Goal: Find specific page/section: Find specific page/section

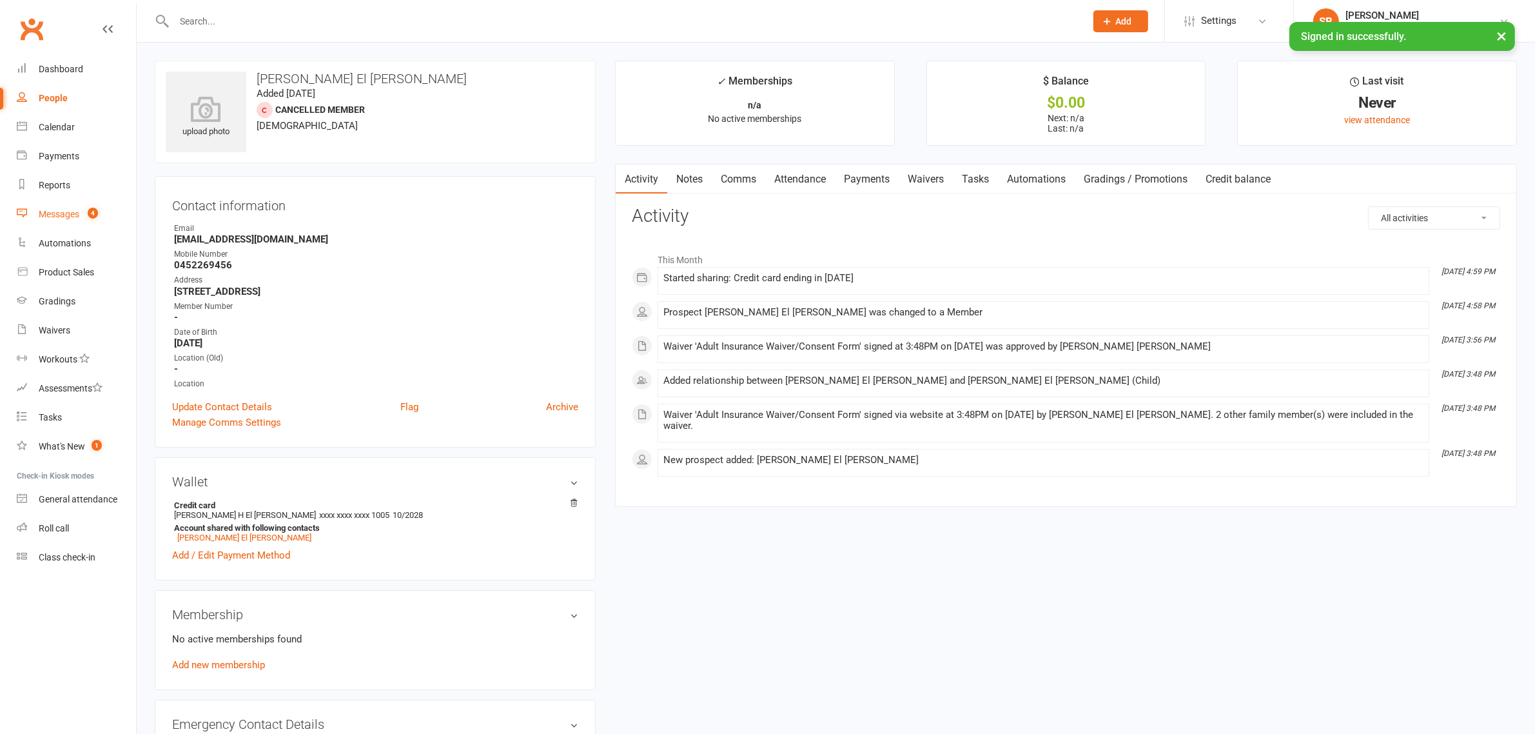
click at [62, 206] on link "Messages 4" at bounding box center [76, 214] width 119 height 29
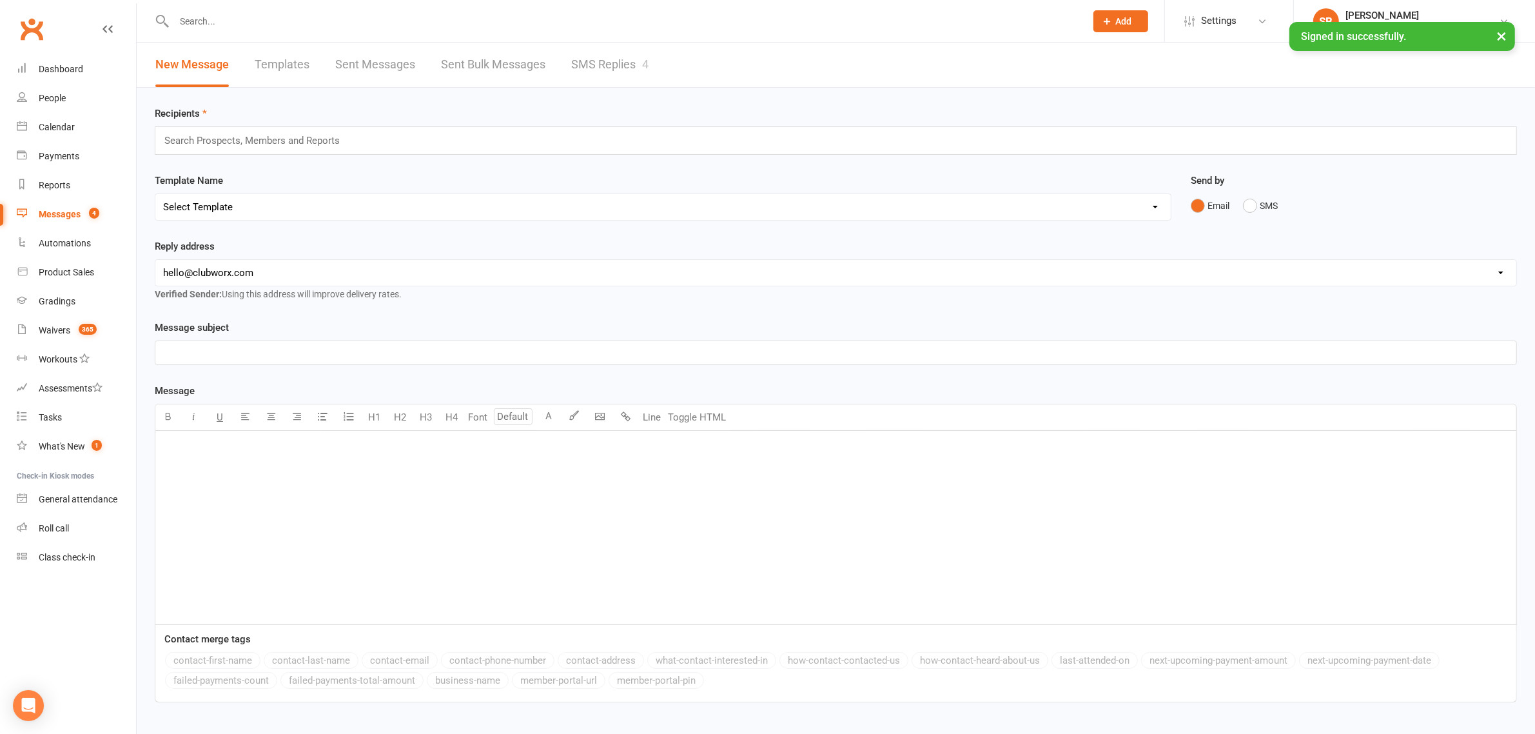
click at [621, 79] on link "SMS Replies 4" at bounding box center [609, 65] width 77 height 44
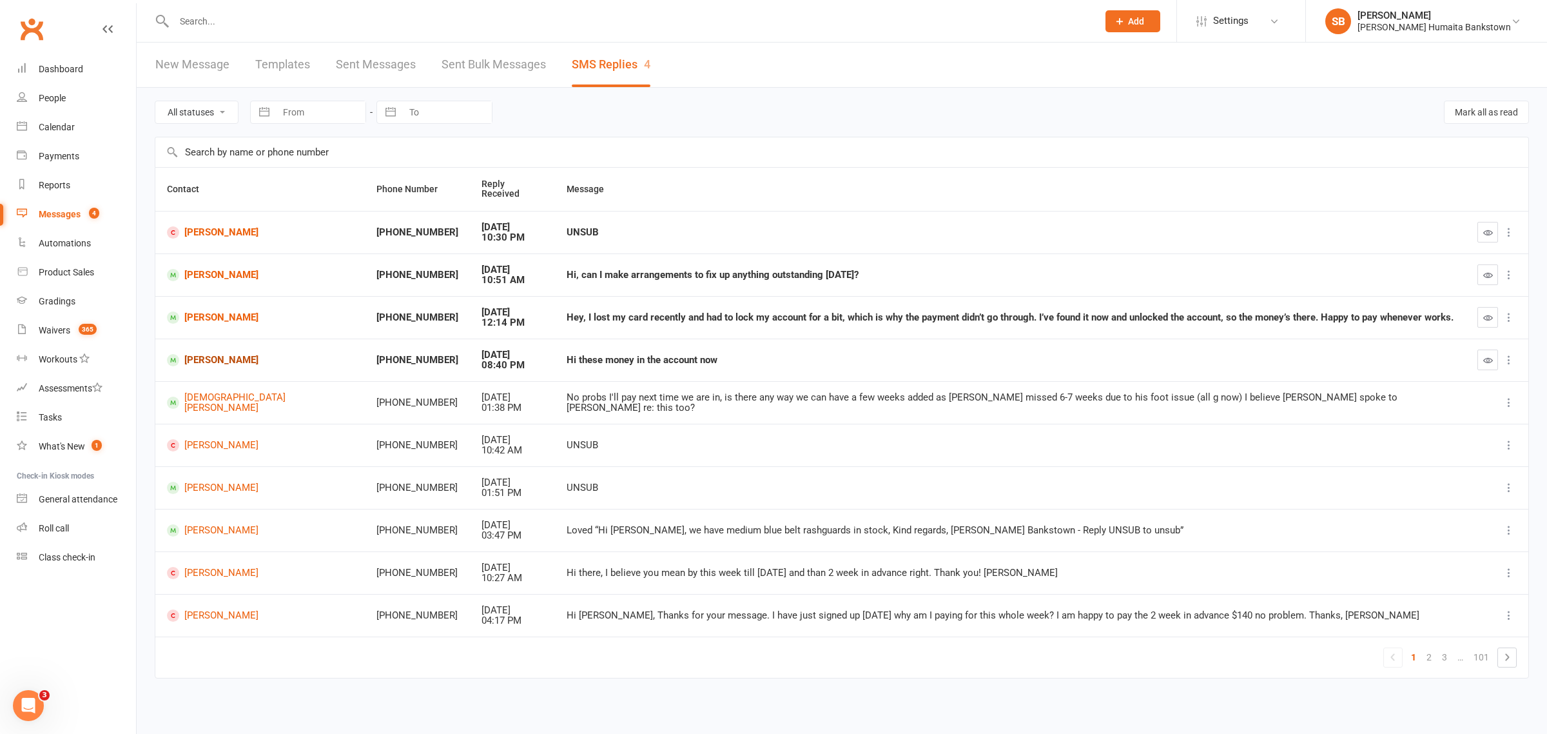
click at [237, 354] on link "[PERSON_NAME]" at bounding box center [260, 360] width 186 height 12
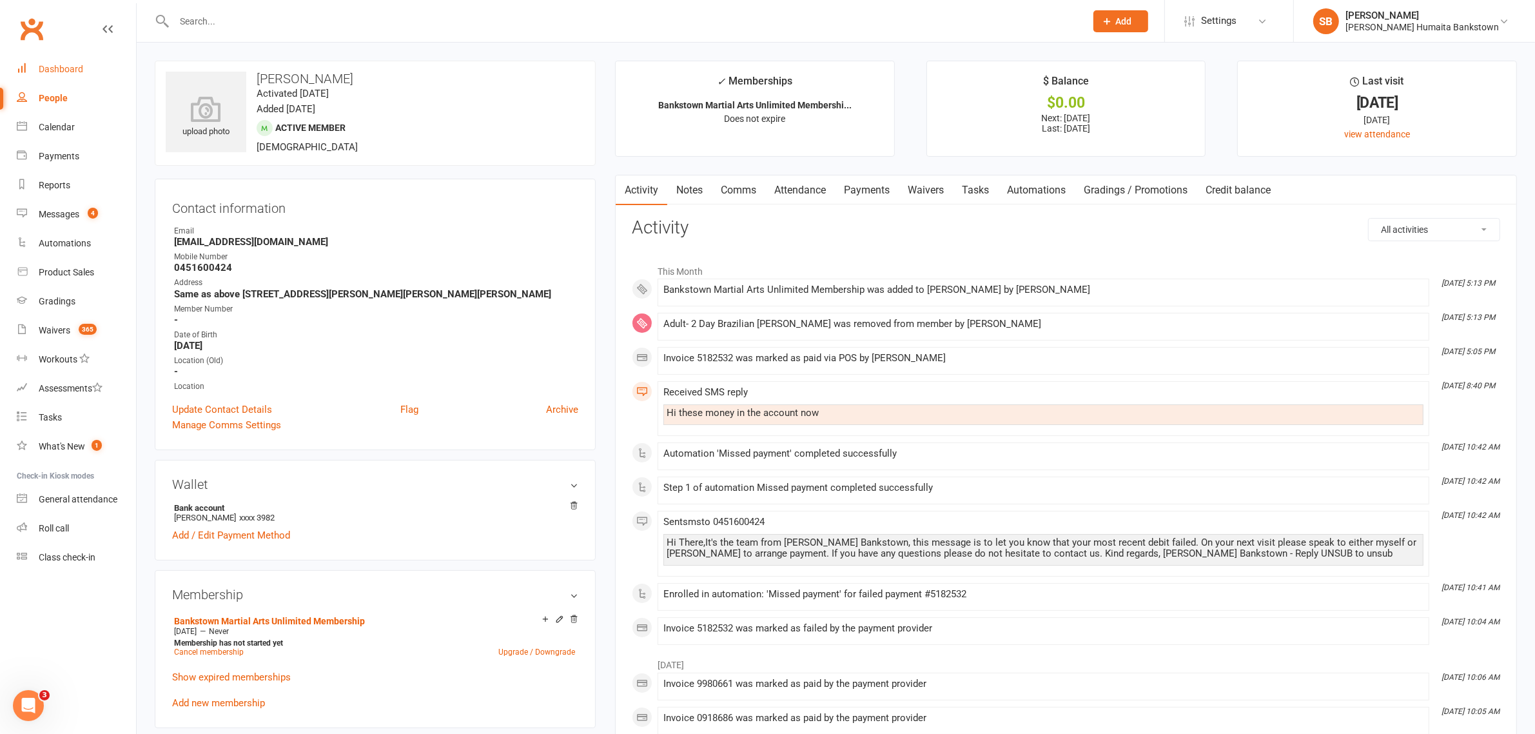
click at [63, 76] on link "Dashboard" at bounding box center [76, 69] width 119 height 29
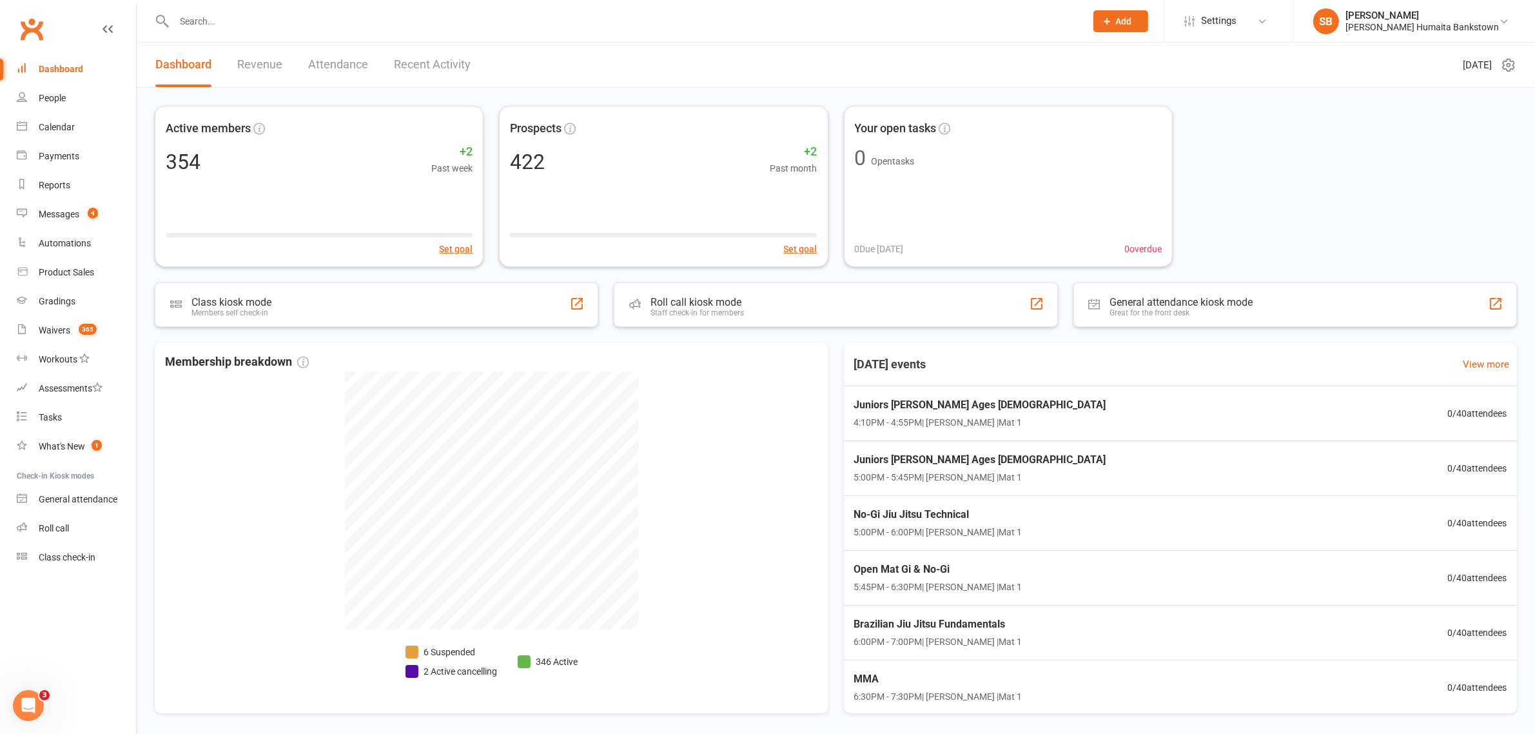
click at [316, 29] on input "text" at bounding box center [623, 21] width 906 height 18
paste input "[PERSON_NAME]"
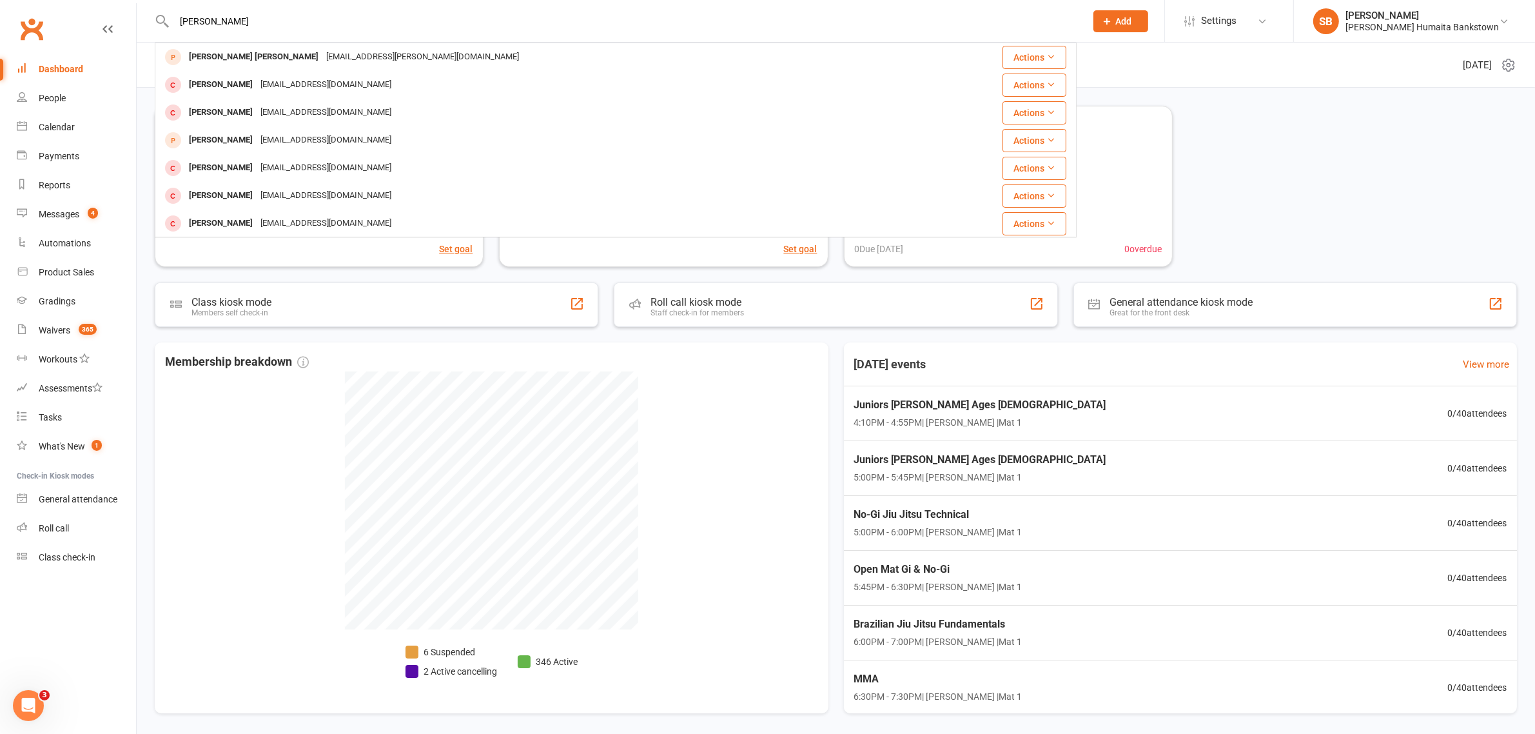
type input "[PERSON_NAME]"
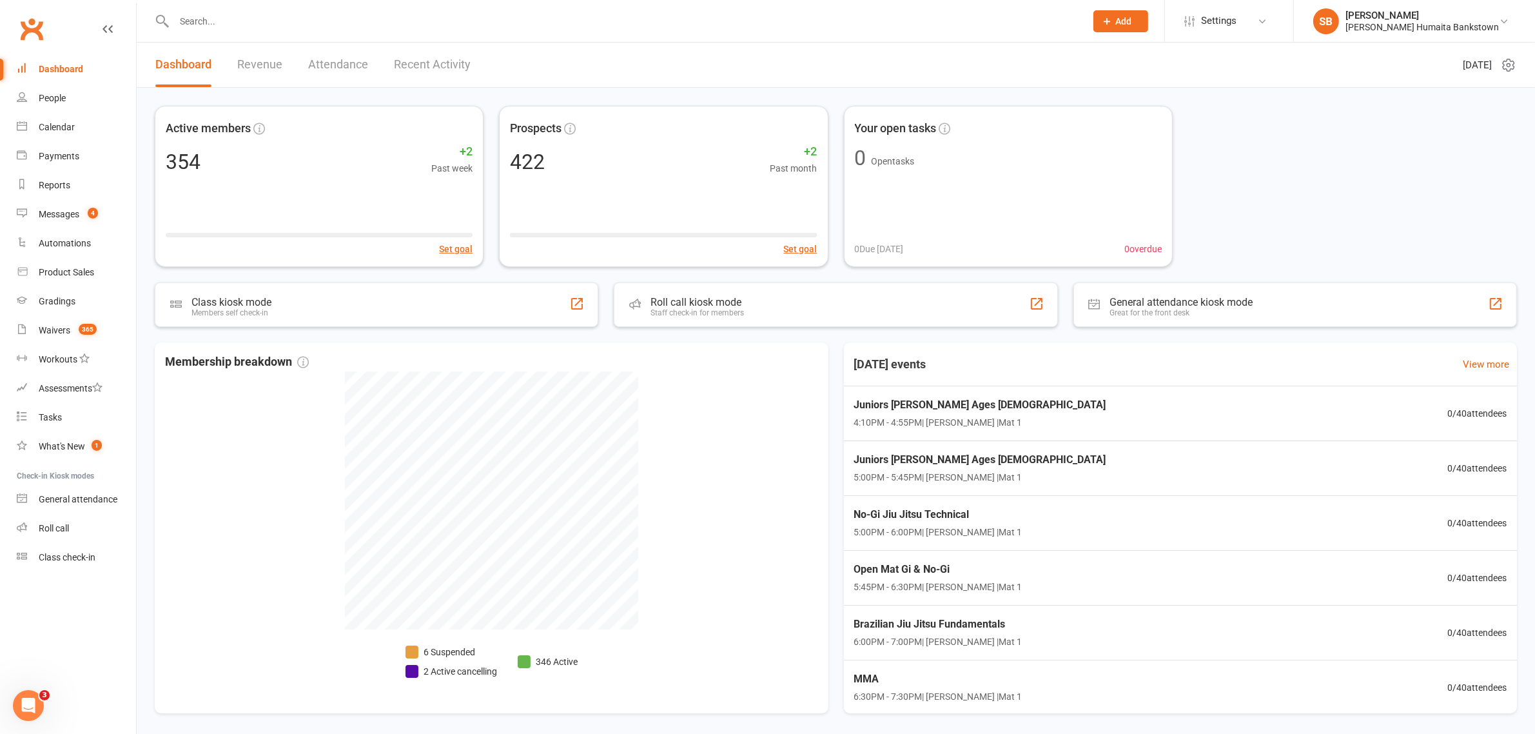
click at [49, 74] on div "Dashboard" at bounding box center [61, 69] width 44 height 10
click at [440, 37] on div at bounding box center [616, 21] width 922 height 42
click at [424, 17] on input "text" at bounding box center [623, 21] width 906 height 18
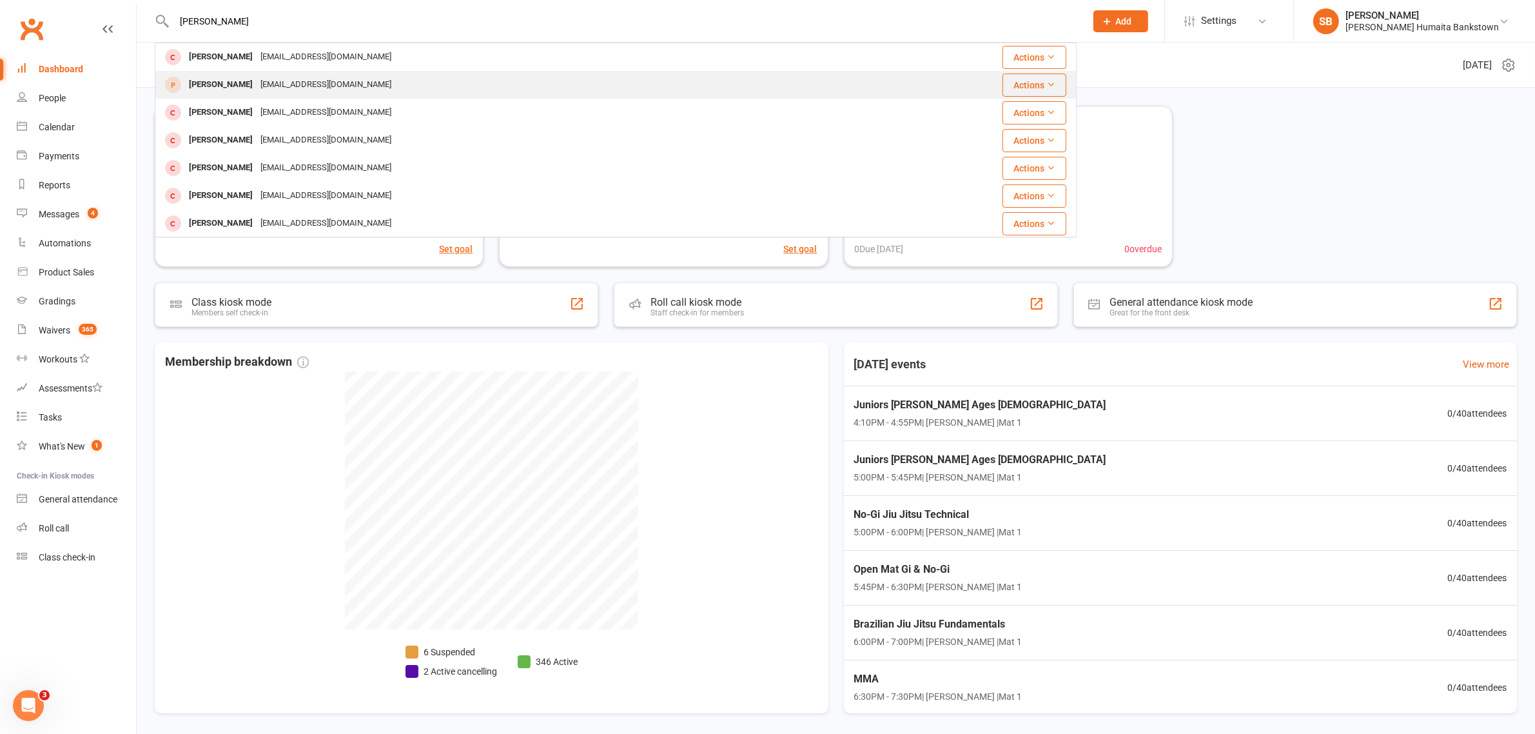
type input "[PERSON_NAME]"
click at [257, 76] on div "[EMAIL_ADDRESS][DOMAIN_NAME]" at bounding box center [326, 84] width 139 height 19
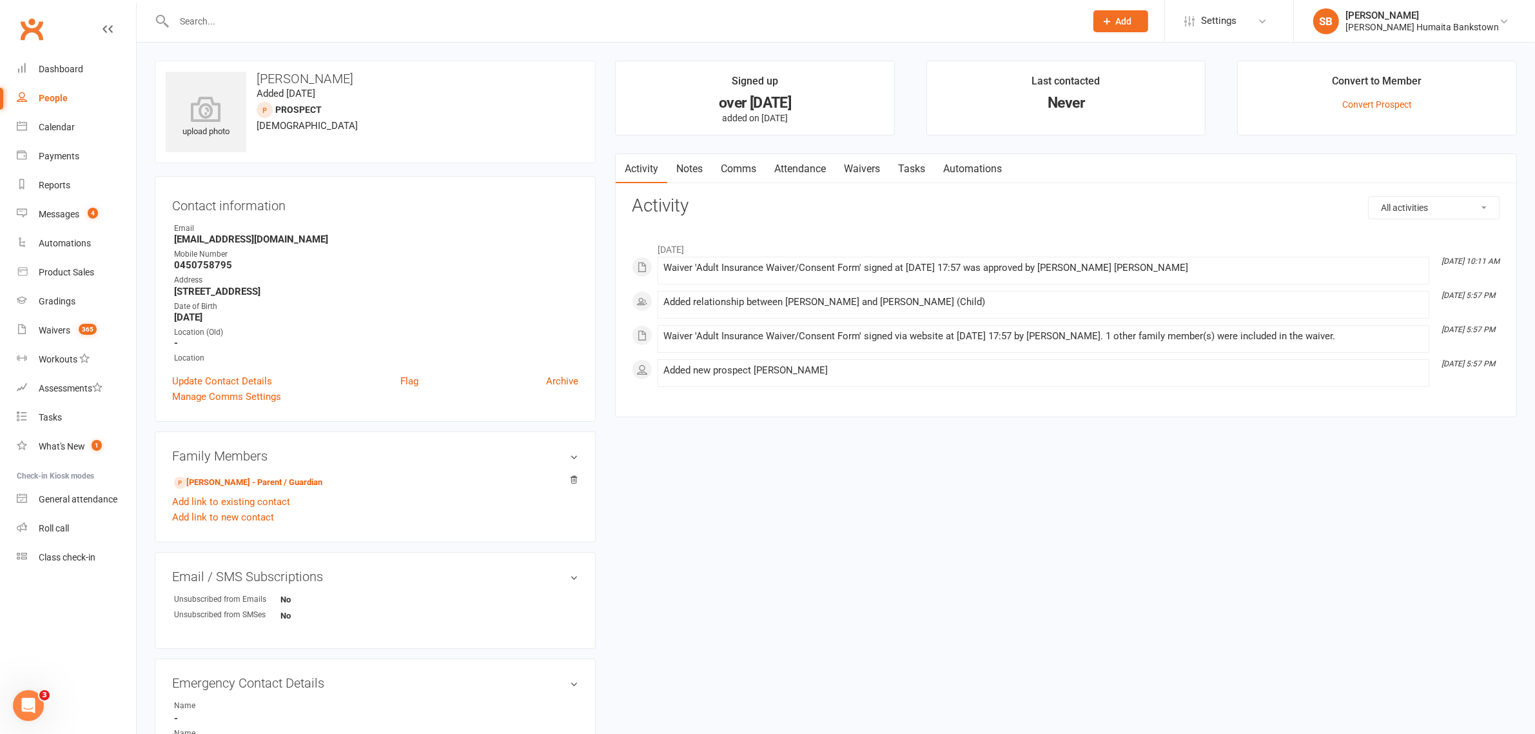
click at [268, 34] on div at bounding box center [616, 21] width 922 height 42
drag, startPoint x: 256, startPoint y: 24, endPoint x: 242, endPoint y: 24, distance: 14.2
click at [253, 24] on input "text" at bounding box center [623, 21] width 906 height 18
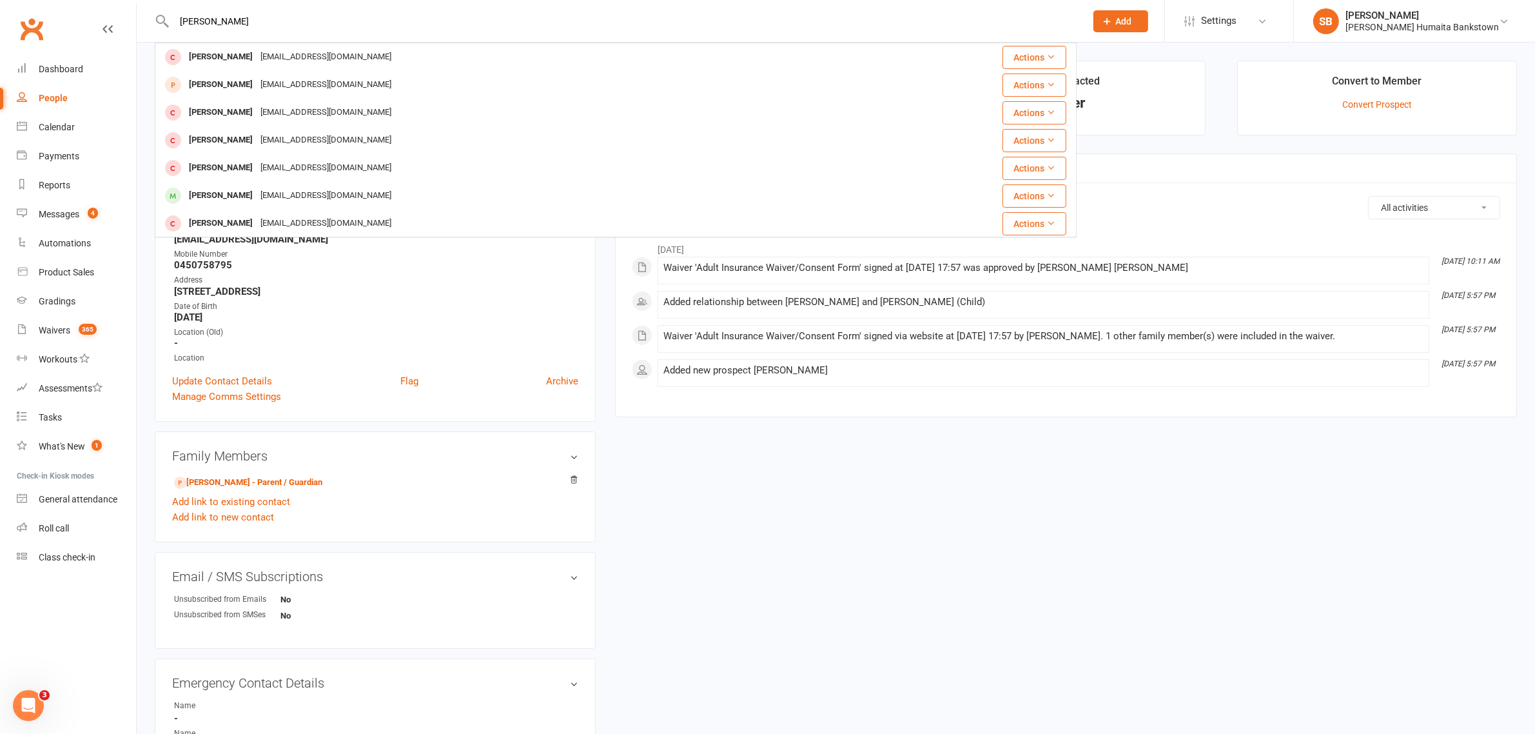
type input "[PERSON_NAME]"
click at [787, 509] on div "upload photo [PERSON_NAME] Added [DATE] prospect [DEMOGRAPHIC_DATA] Contact inf…" at bounding box center [836, 622] width 1382 height 1122
